Goal: Information Seeking & Learning: Learn about a topic

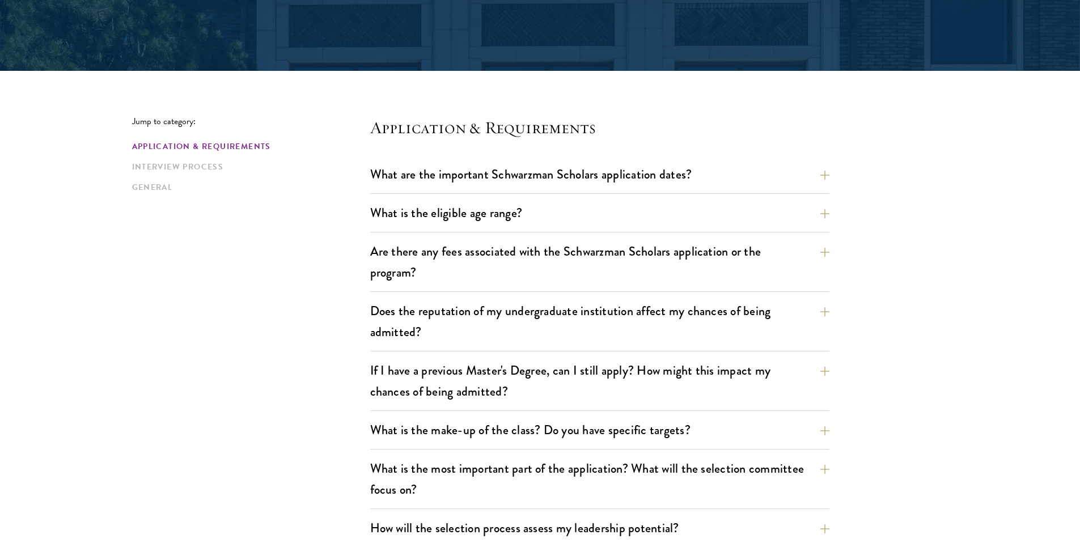
scroll to position [224, 0]
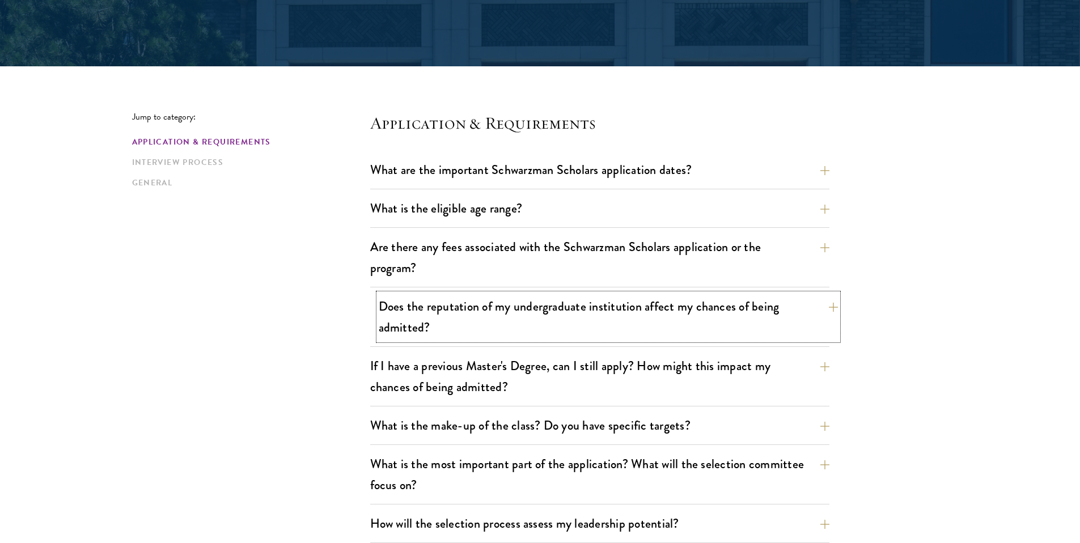
click at [611, 316] on button "Does the reputation of my undergraduate institution affect my chances of being …" at bounding box center [608, 317] width 459 height 46
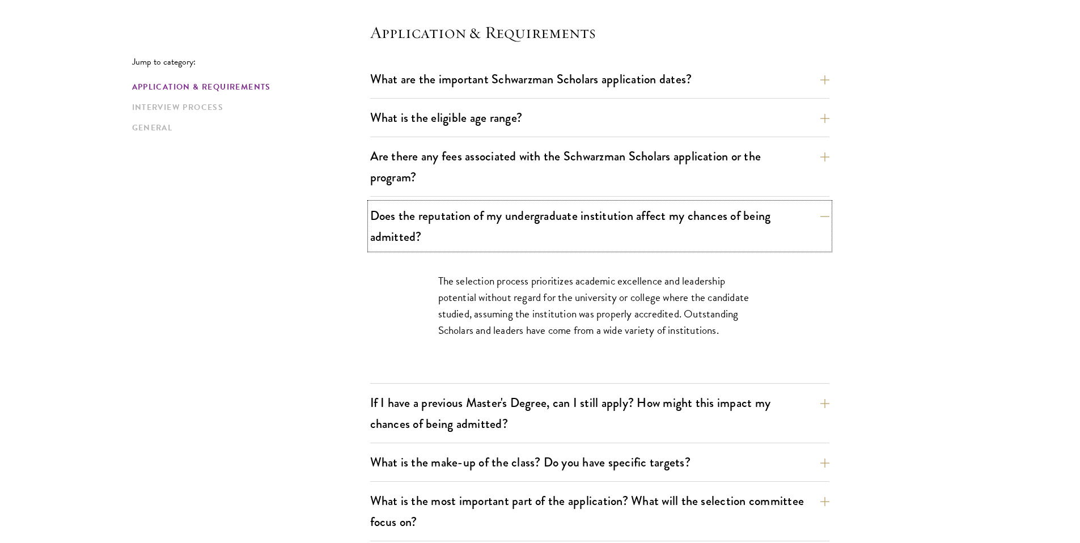
scroll to position [317, 0]
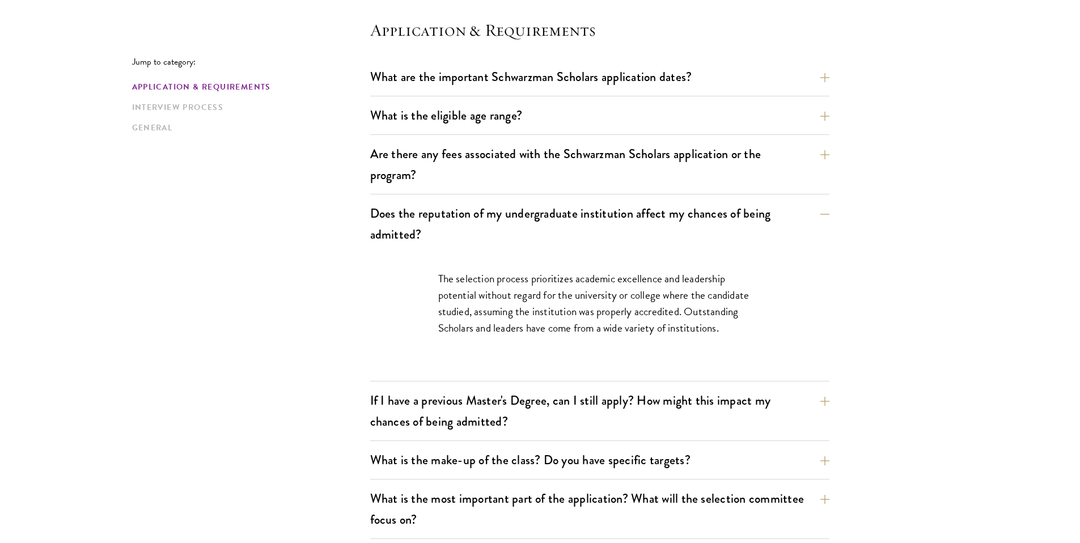
click at [627, 346] on div "The selection process prioritizes academic excellence and leadership potential …" at bounding box center [599, 308] width 391 height 111
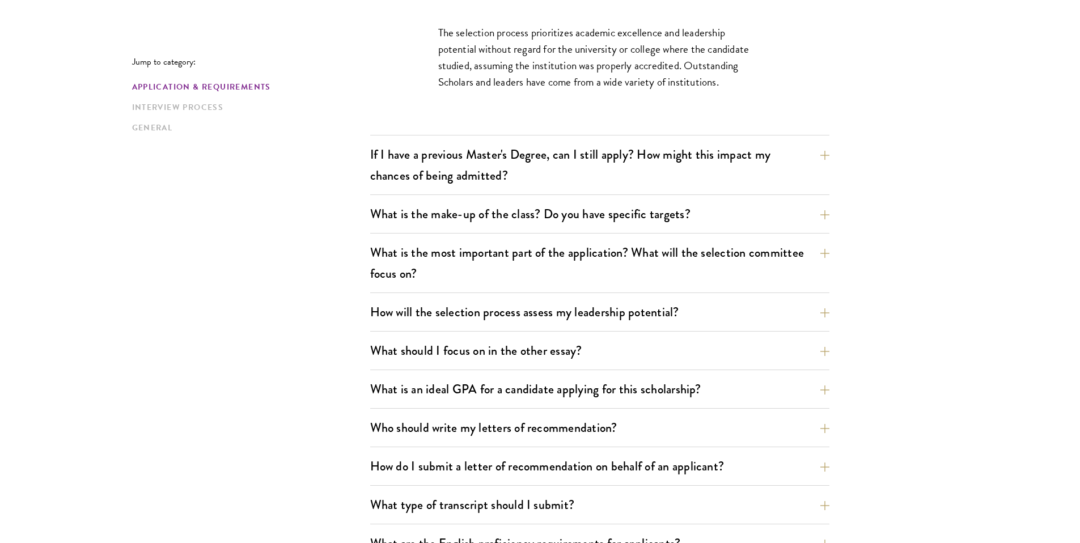
scroll to position [571, 0]
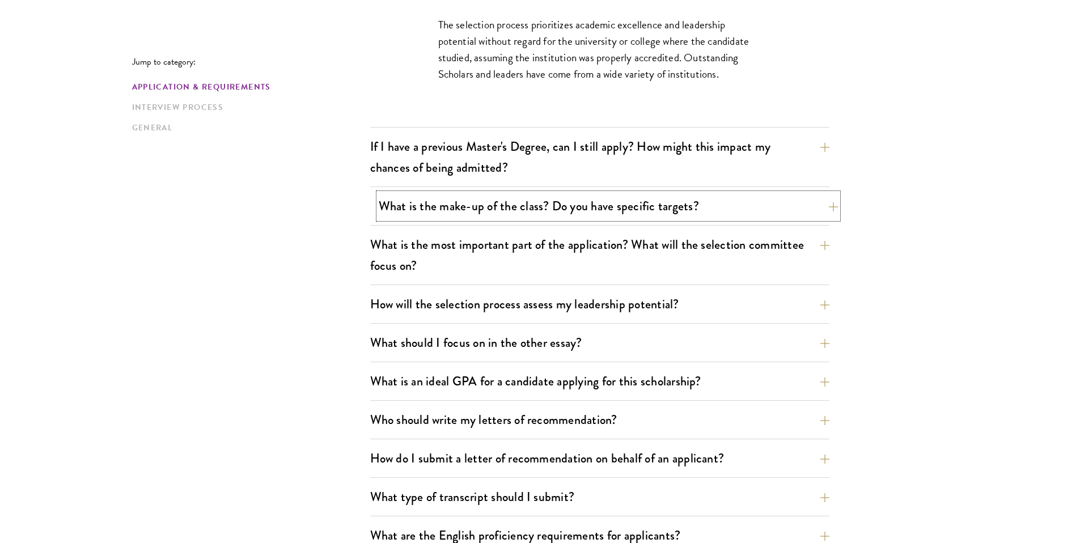
click at [583, 206] on button "What is the make-up of the class? Do you have specific targets?" at bounding box center [608, 206] width 459 height 26
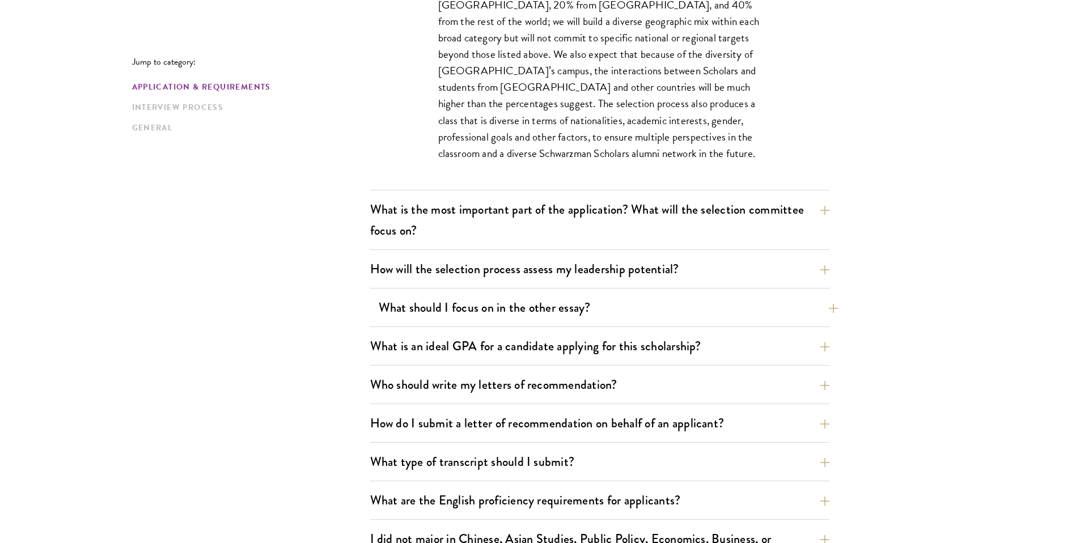
scroll to position [721, 0]
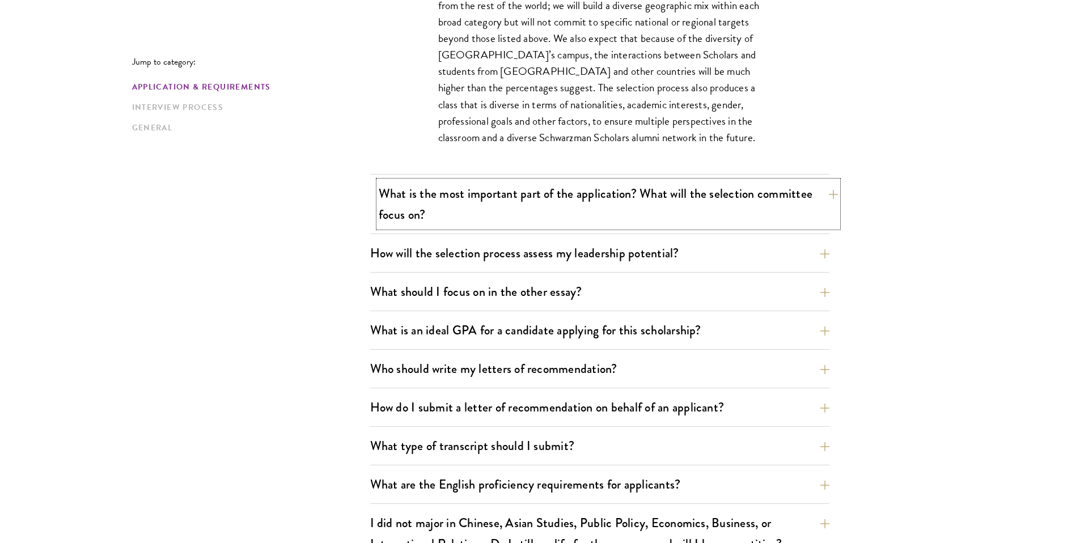
click at [564, 195] on button "What is the most important part of the application? What will the selection com…" at bounding box center [608, 204] width 459 height 46
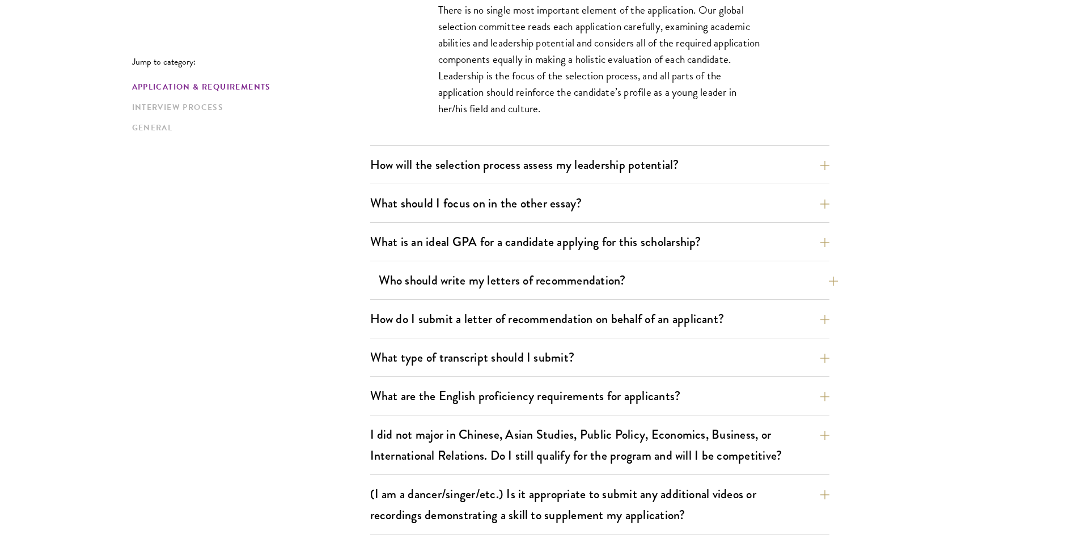
scroll to position [744, 0]
click at [552, 240] on button "What is an ideal GPA for a candidate applying for this scholarship?" at bounding box center [608, 241] width 459 height 26
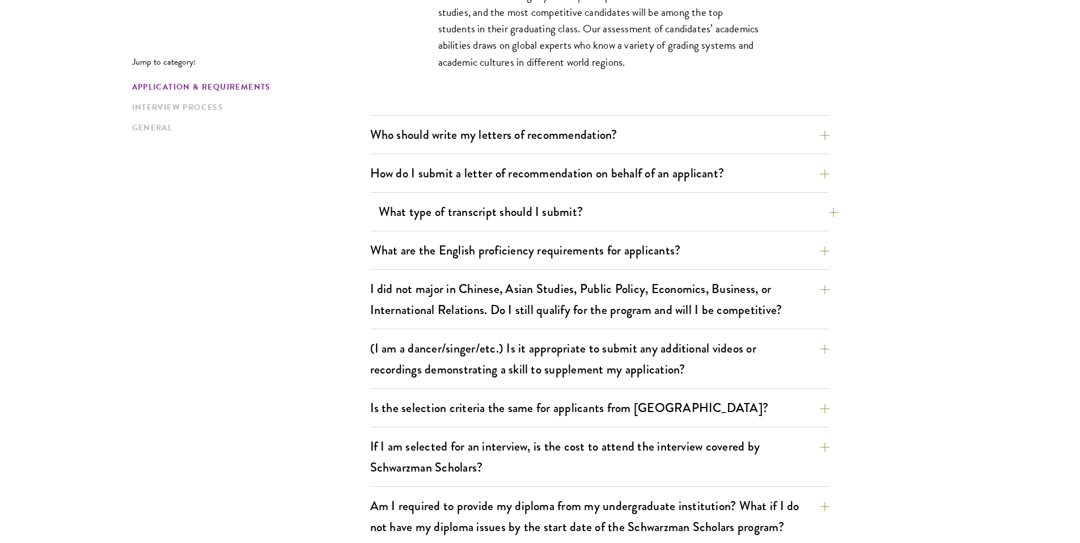
scroll to position [960, 0]
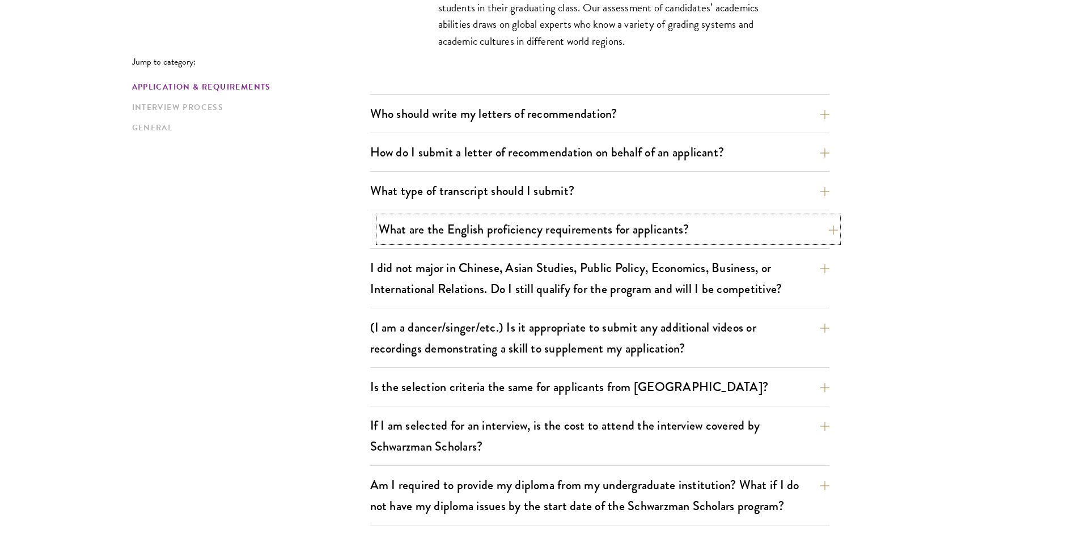
click at [617, 232] on button "What are the English proficiency requirements for applicants?" at bounding box center [608, 230] width 459 height 26
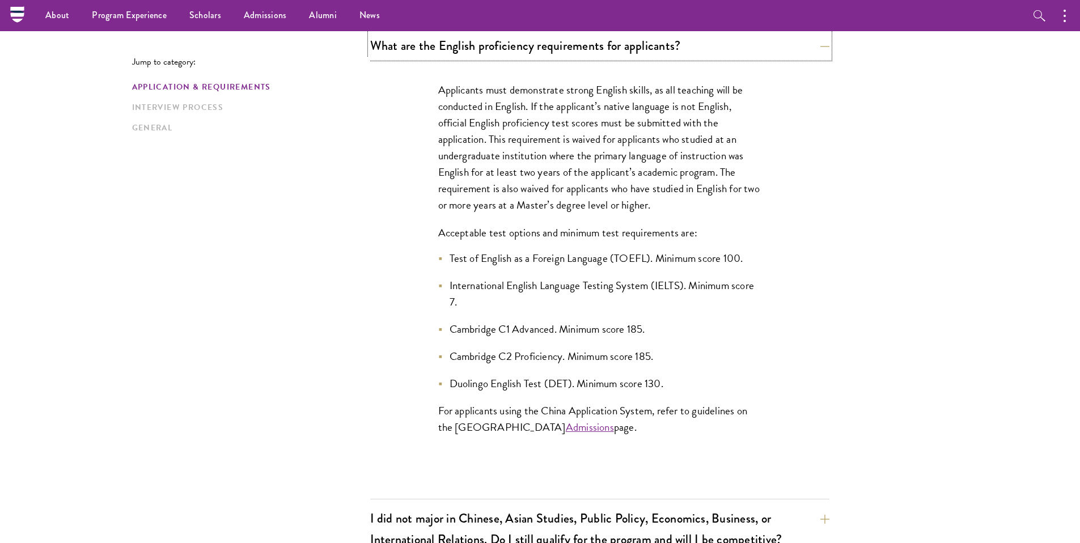
scroll to position [930, 0]
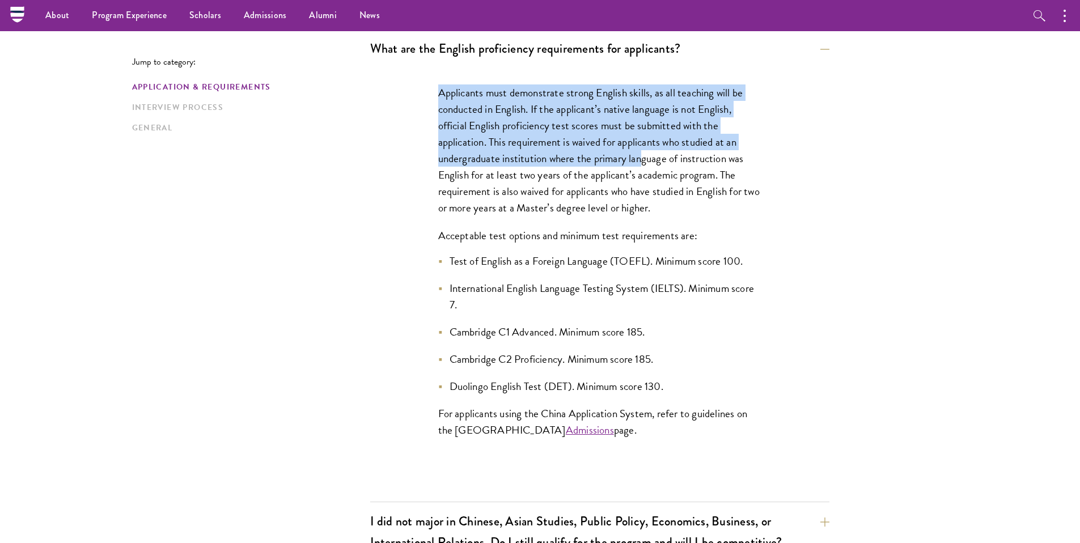
drag, startPoint x: 439, startPoint y: 96, endPoint x: 646, endPoint y: 160, distance: 216.1
click at [646, 160] on p "Applicants must demonstrate strong English skills, as all teaching will be cond…" at bounding box center [599, 150] width 323 height 132
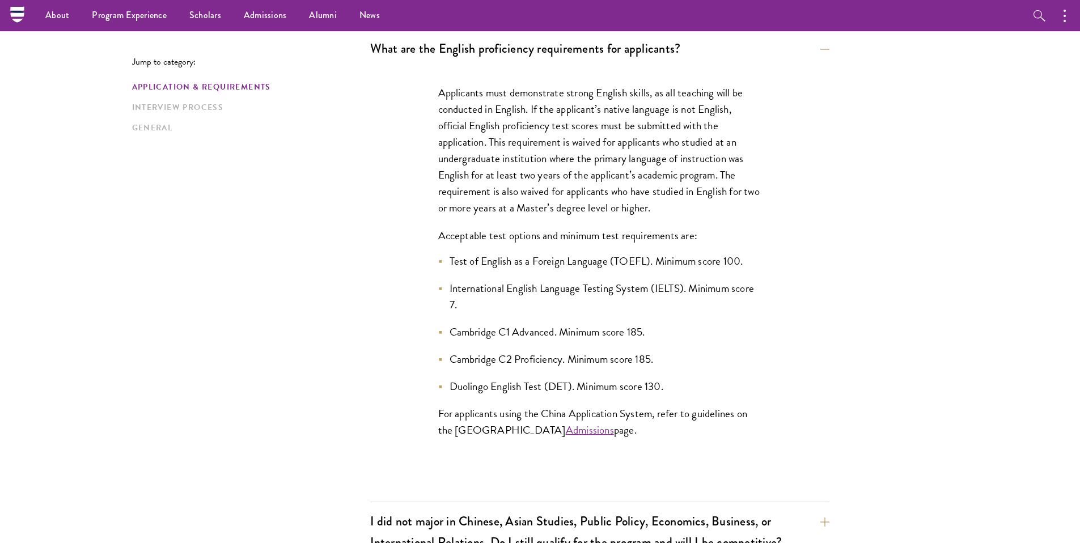
click at [645, 190] on p "Applicants must demonstrate strong English skills, as all teaching will be cond…" at bounding box center [599, 150] width 323 height 132
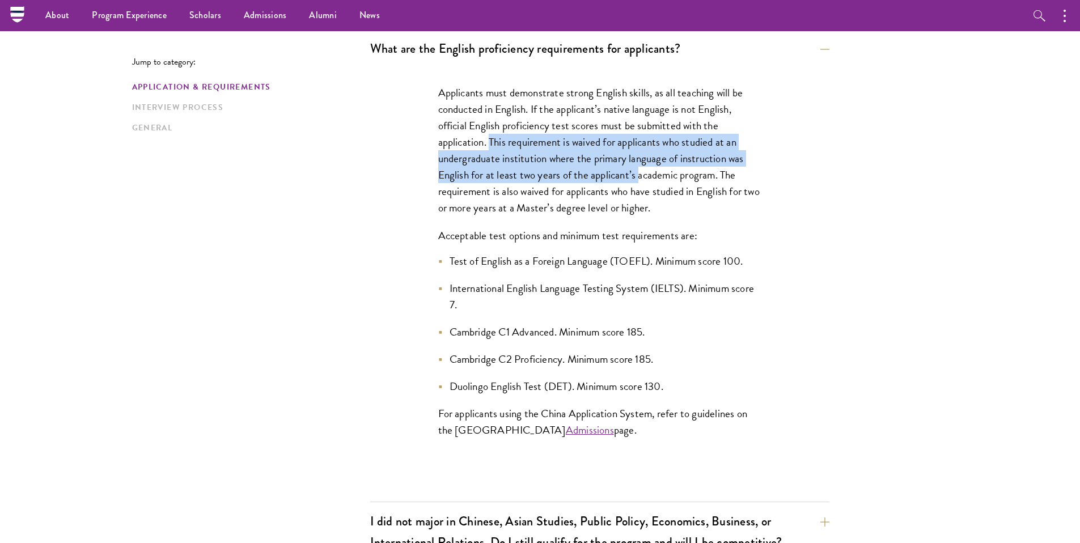
drag, startPoint x: 489, startPoint y: 141, endPoint x: 641, endPoint y: 173, distance: 155.3
click at [641, 173] on p "Applicants must demonstrate strong English skills, as all teaching will be cond…" at bounding box center [599, 150] width 323 height 132
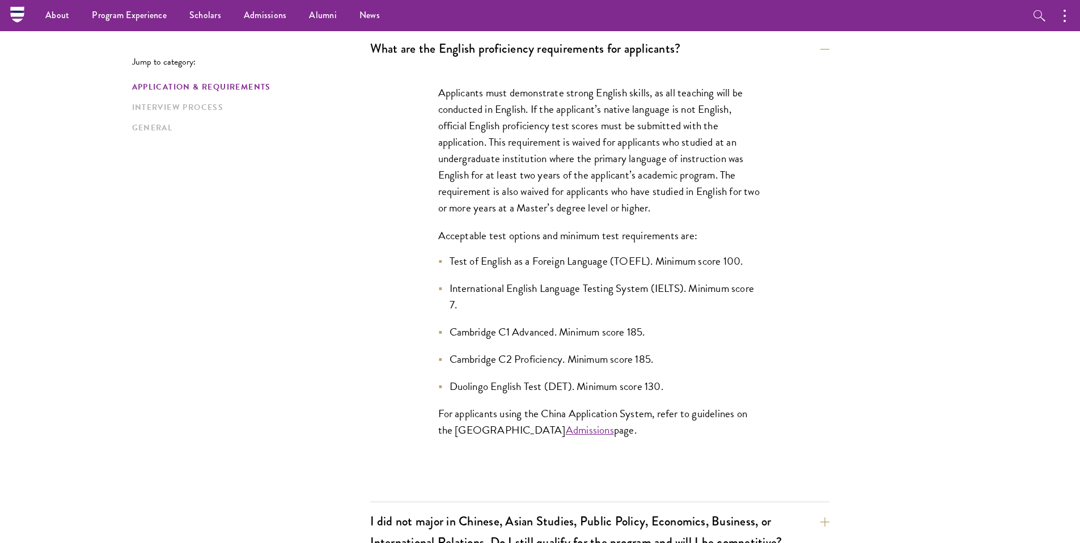
click at [647, 181] on p "Applicants must demonstrate strong English skills, as all teaching will be cond…" at bounding box center [599, 150] width 323 height 132
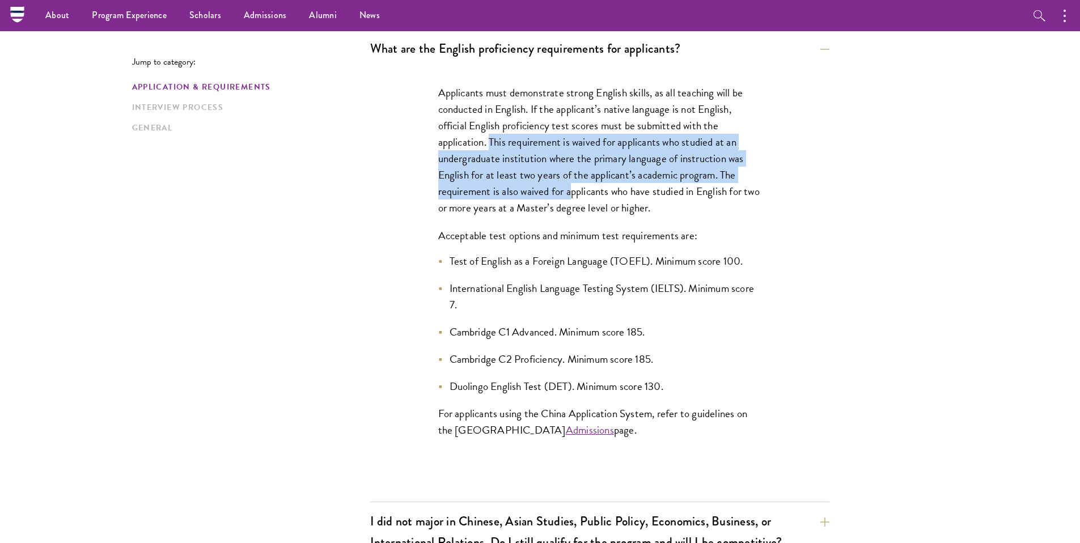
drag, startPoint x: 489, startPoint y: 138, endPoint x: 573, endPoint y: 185, distance: 95.4
click at [573, 185] on p "Applicants must demonstrate strong English skills, as all teaching will be cond…" at bounding box center [599, 150] width 323 height 132
click at [557, 169] on p "Applicants must demonstrate strong English skills, as all teaching will be cond…" at bounding box center [599, 150] width 323 height 132
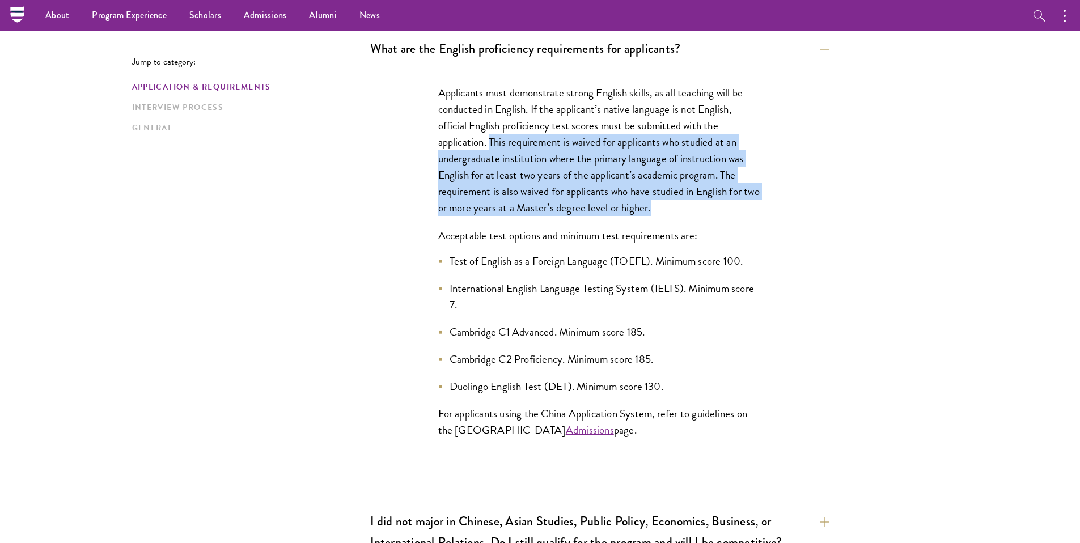
drag, startPoint x: 490, startPoint y: 138, endPoint x: 717, endPoint y: 207, distance: 236.9
click at [717, 207] on p "Applicants must demonstrate strong English skills, as all teaching will be cond…" at bounding box center [599, 150] width 323 height 132
copy p "This requirement is waived for applicants who studied at an undergraduate insti…"
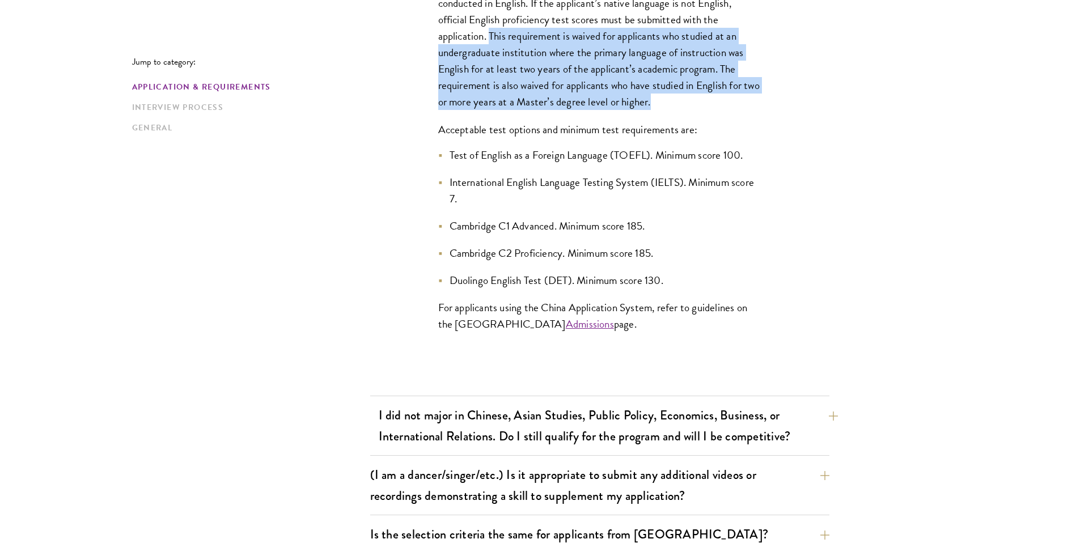
scroll to position [1103, 0]
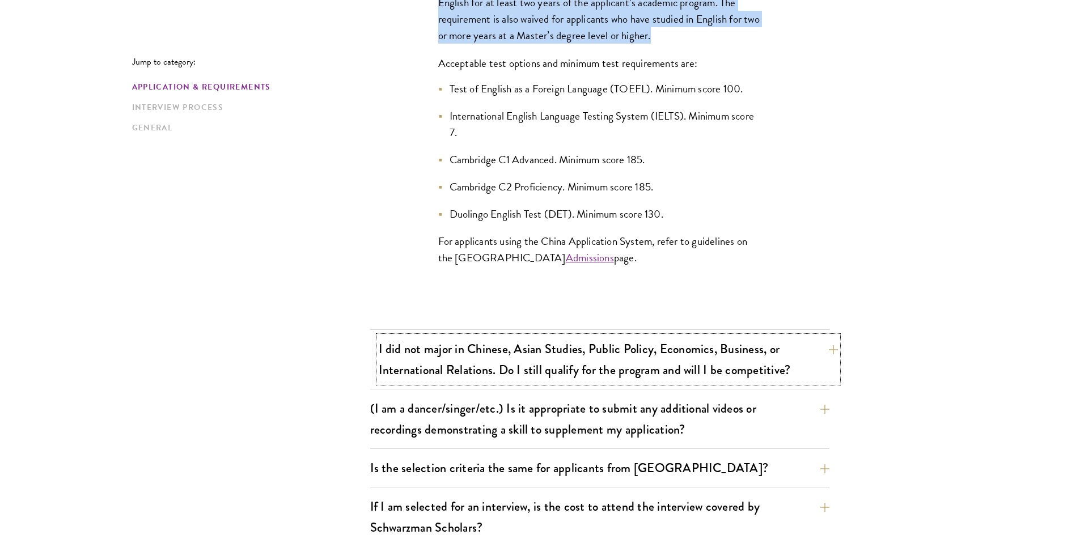
click at [695, 345] on button "I did not major in Chinese, Asian Studies, Public Policy, Economics, Business, …" at bounding box center [608, 359] width 459 height 46
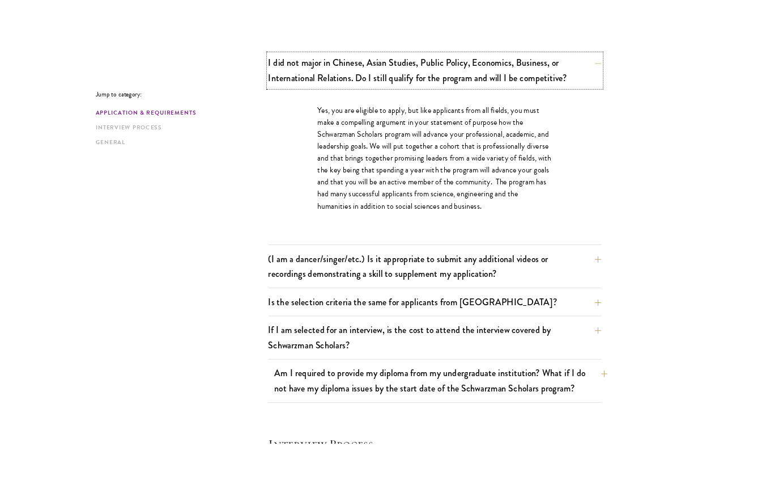
scroll to position [955, 0]
